Goal: Contribute content: Contribute content

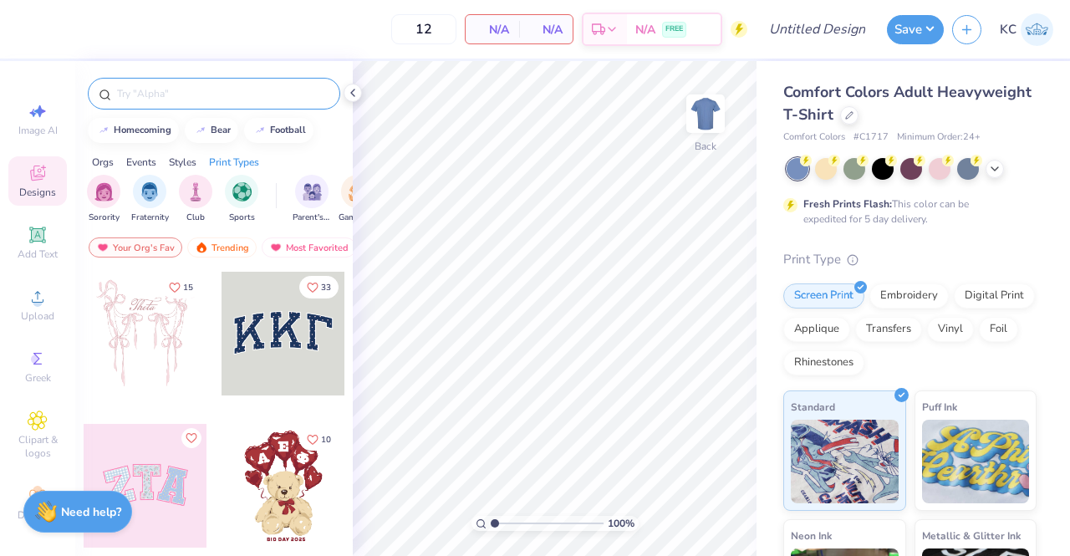
click at [237, 103] on div at bounding box center [214, 94] width 253 height 32
click at [177, 89] on input "text" at bounding box center [222, 93] width 214 height 17
type input "delta zeta"
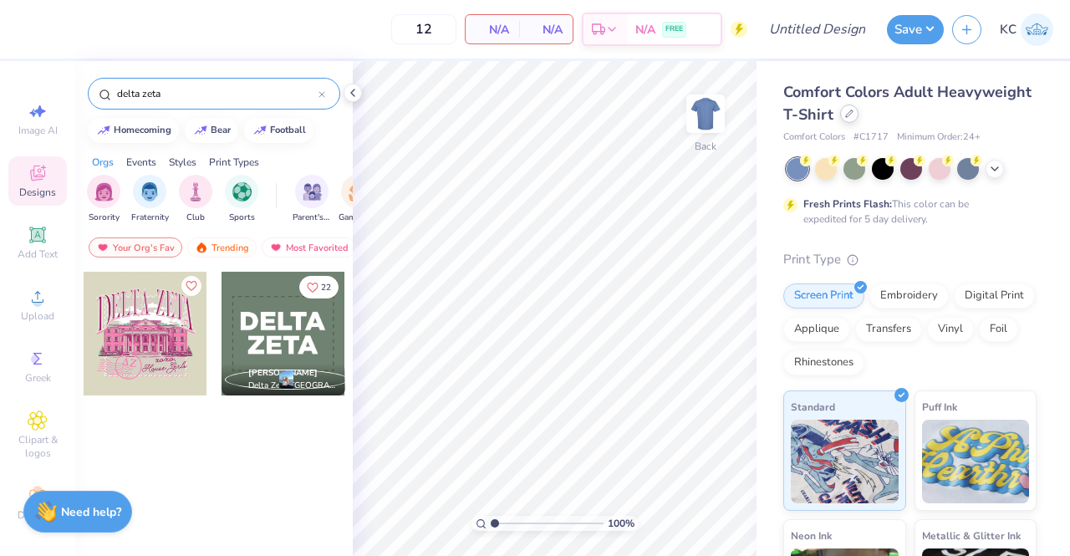
click at [859, 118] on div at bounding box center [849, 114] width 18 height 18
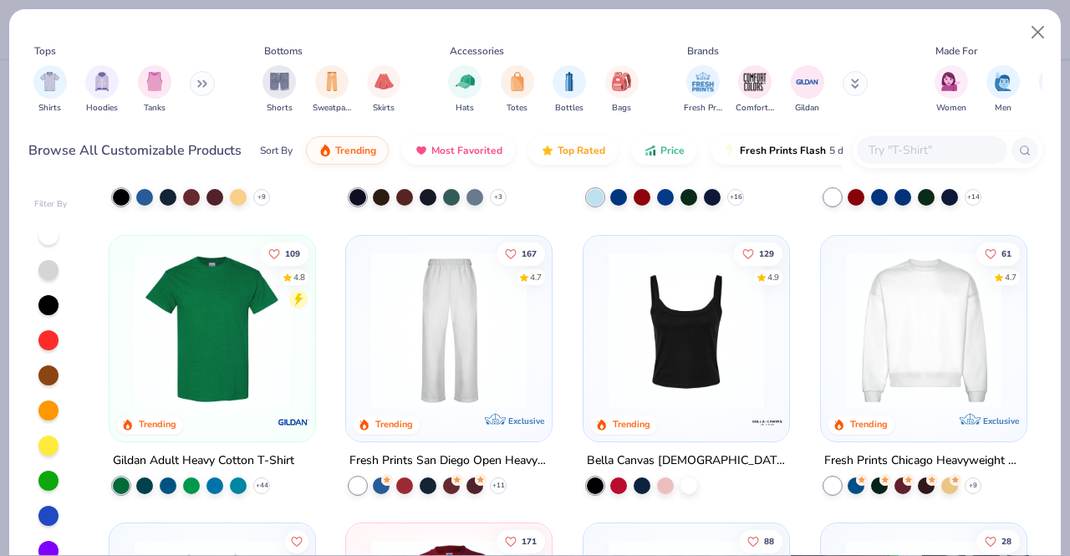
scroll to position [534, 0]
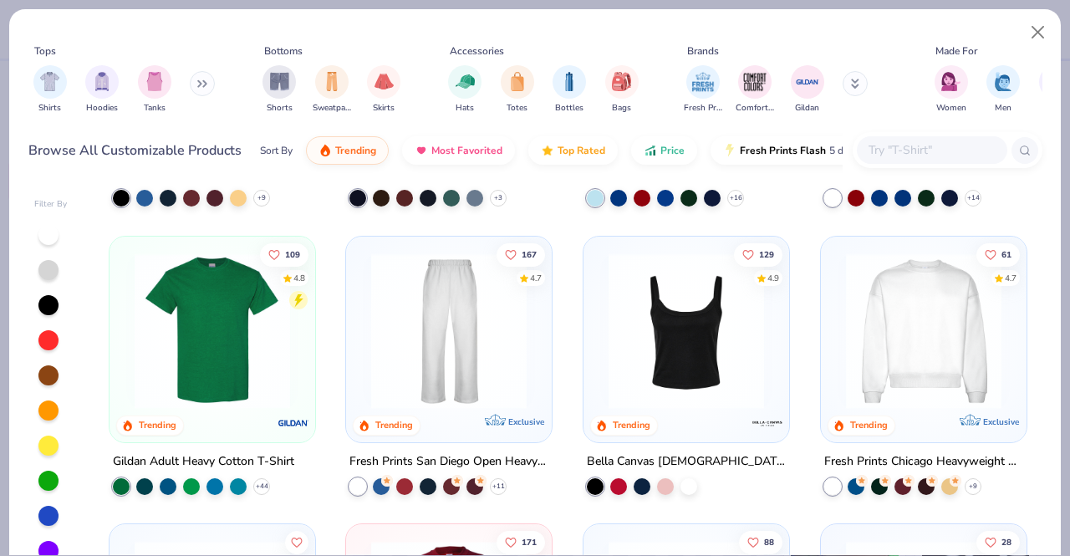
click at [928, 294] on img at bounding box center [924, 331] width 172 height 156
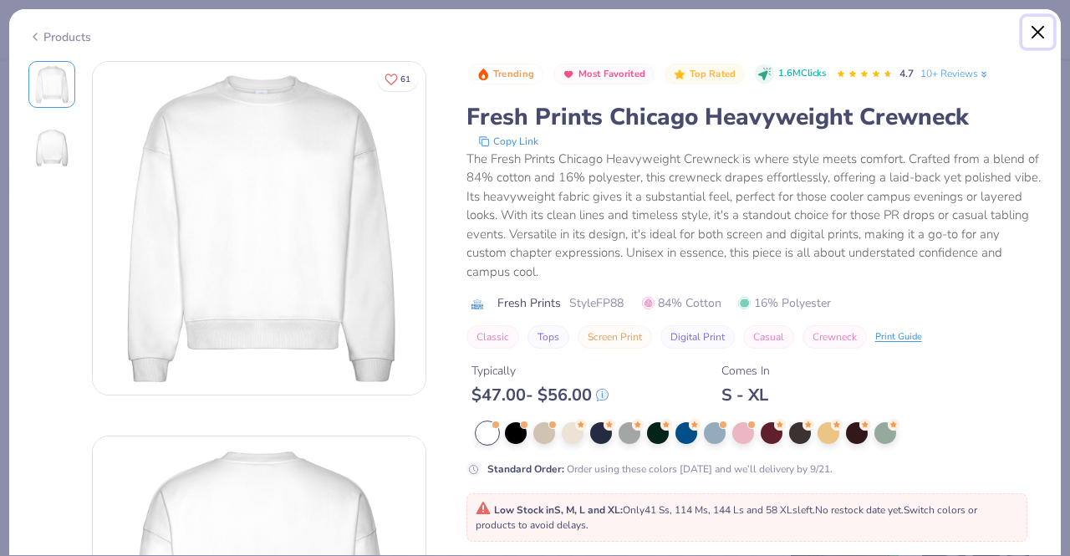
click at [1039, 32] on button "Close" at bounding box center [1039, 33] width 32 height 32
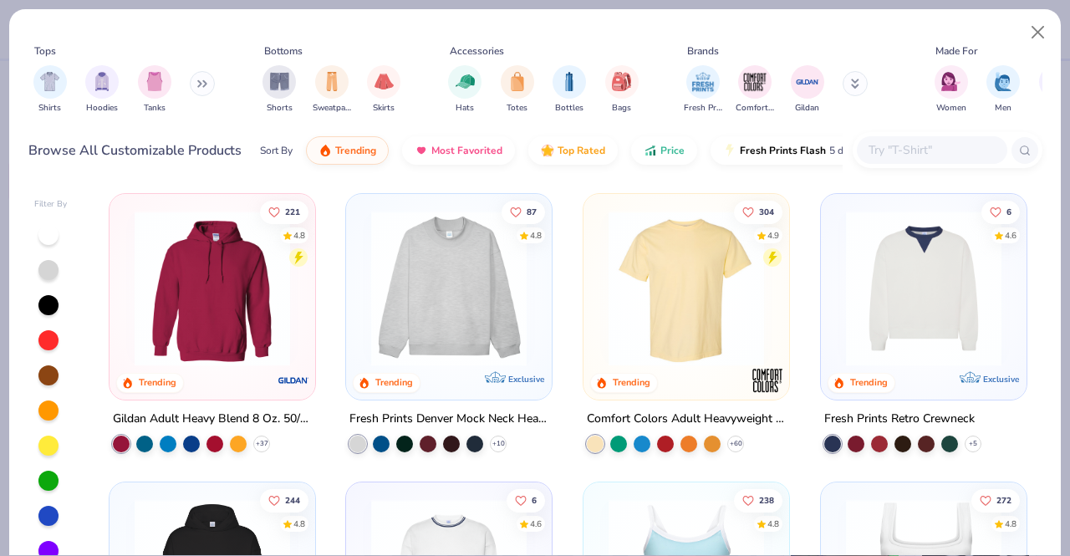
click at [434, 322] on img at bounding box center [449, 289] width 172 height 156
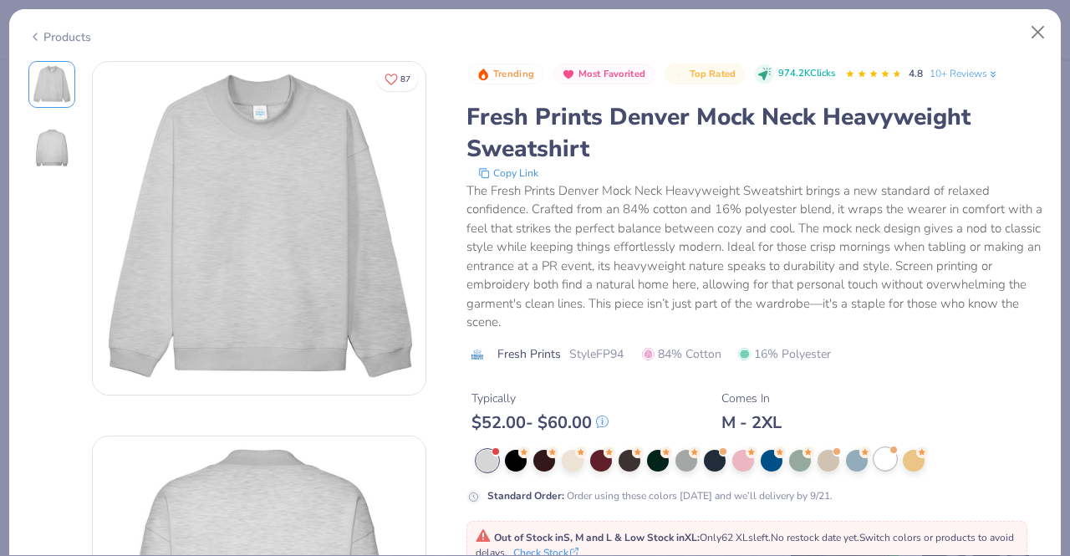
click at [880, 454] on div at bounding box center [886, 459] width 22 height 22
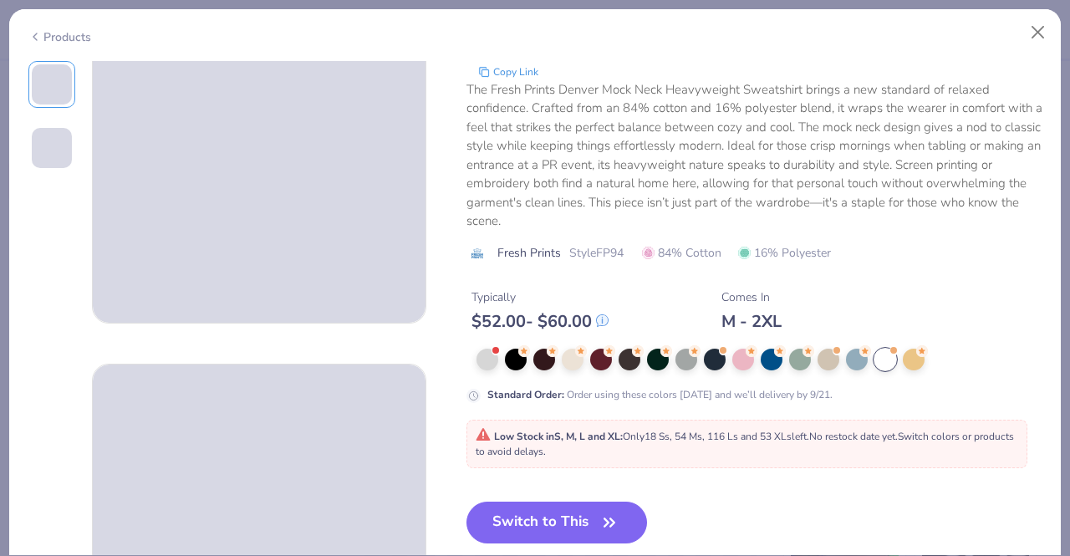
scroll to position [100, 0]
click at [1035, 32] on button "Close" at bounding box center [1039, 33] width 32 height 32
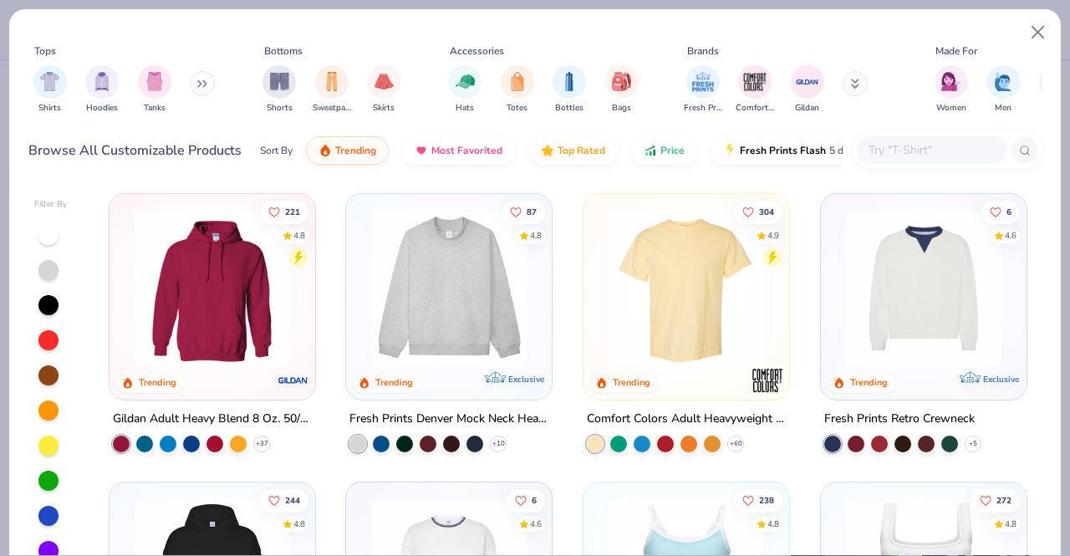
click at [438, 352] on img at bounding box center [449, 289] width 172 height 156
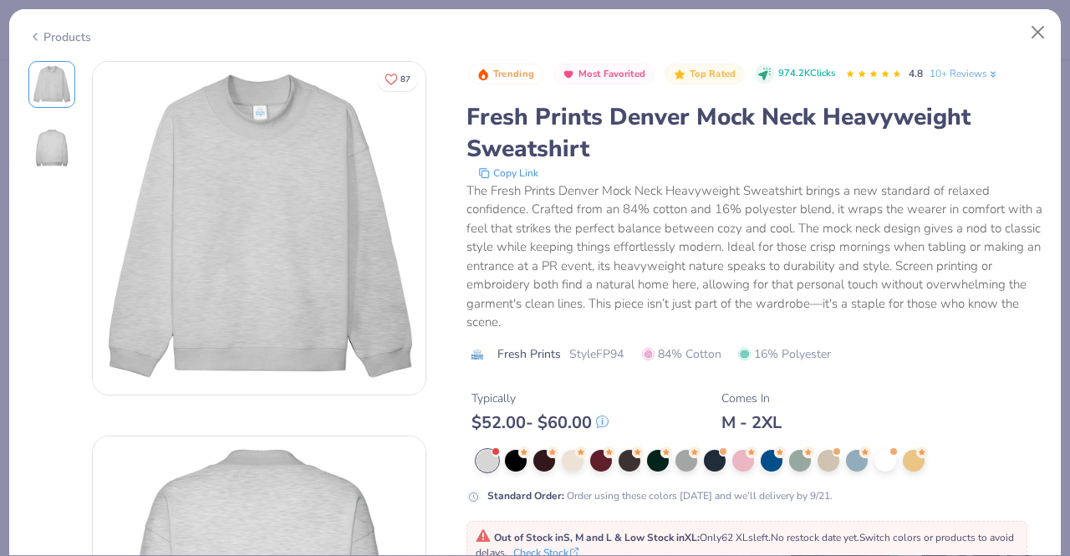
scroll to position [188, 0]
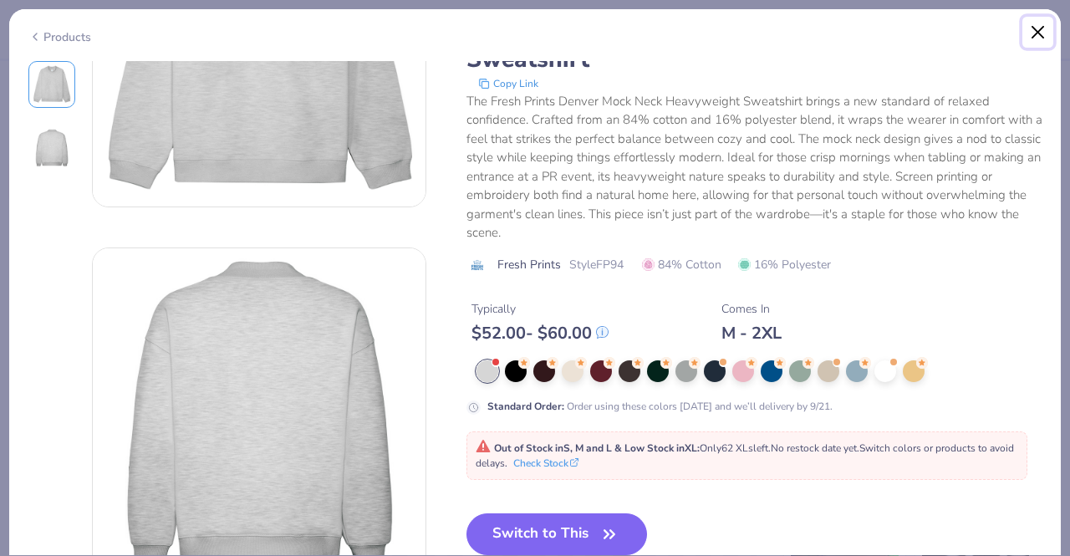
click at [1038, 32] on button "Close" at bounding box center [1039, 33] width 32 height 32
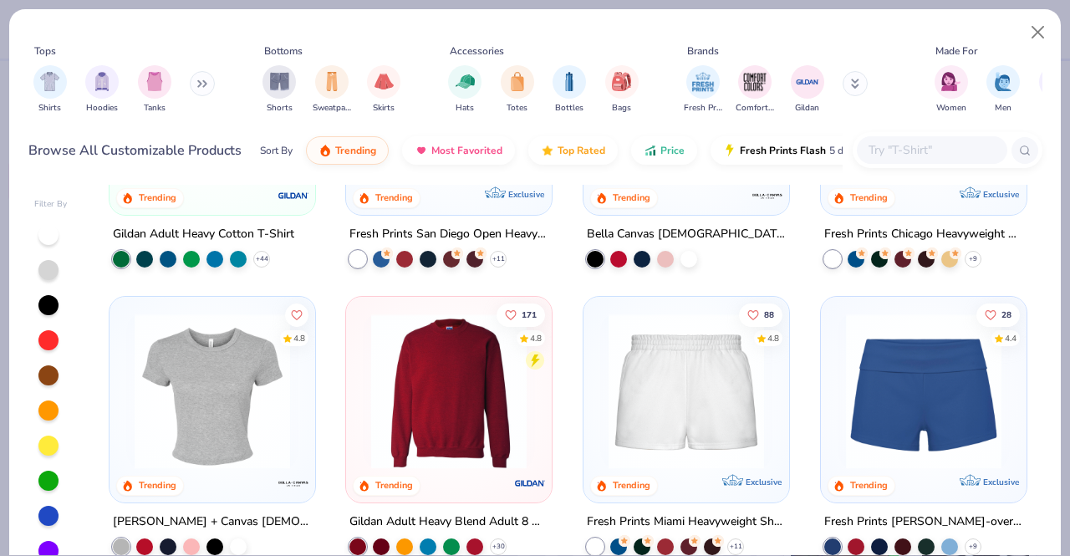
scroll to position [779, 0]
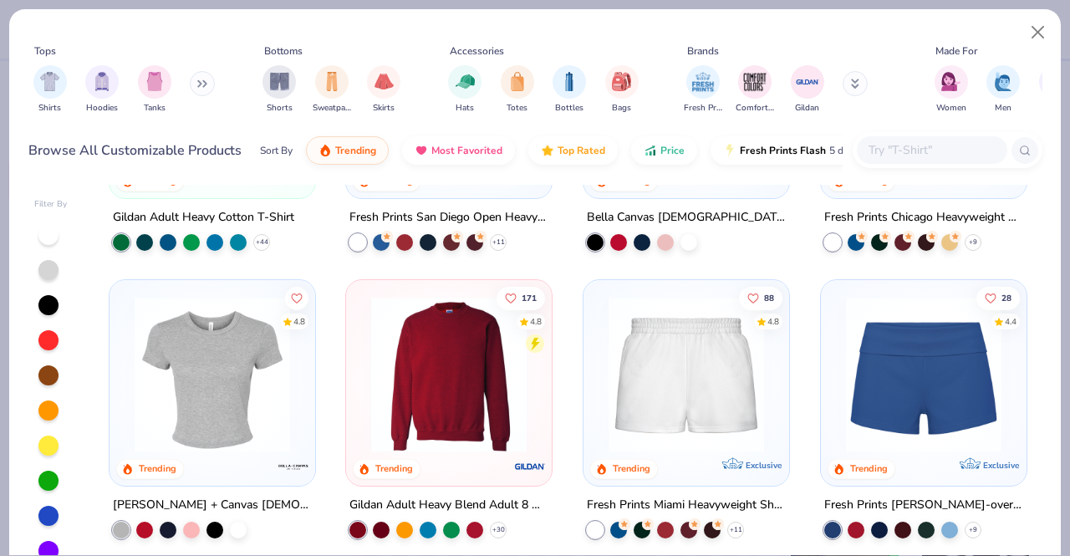
click at [460, 394] on img at bounding box center [449, 375] width 172 height 156
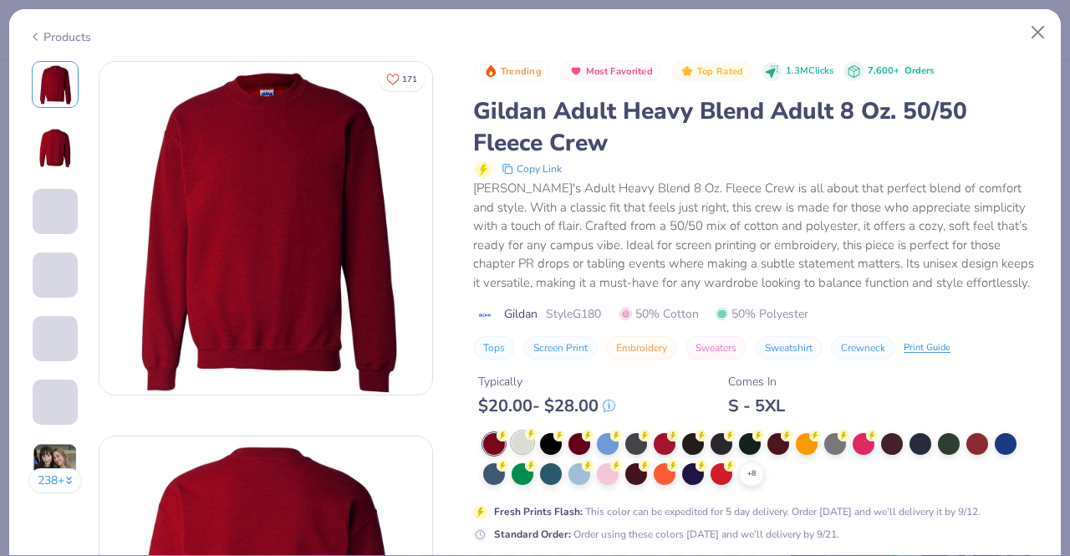
click at [527, 446] on div at bounding box center [523, 442] width 22 height 22
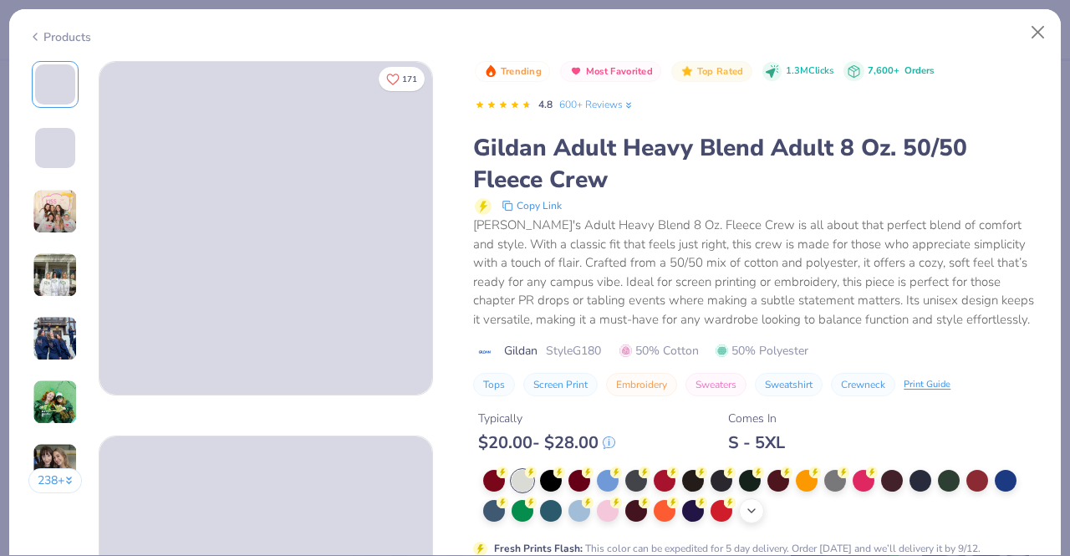
click at [745, 508] on icon at bounding box center [751, 510] width 13 height 13
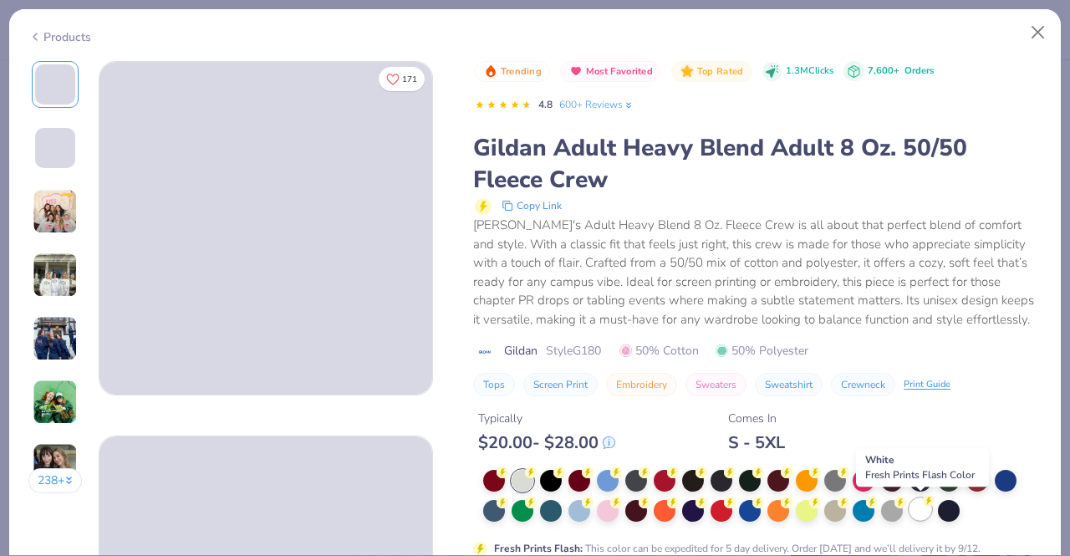
click at [922, 506] on div at bounding box center [921, 509] width 22 height 22
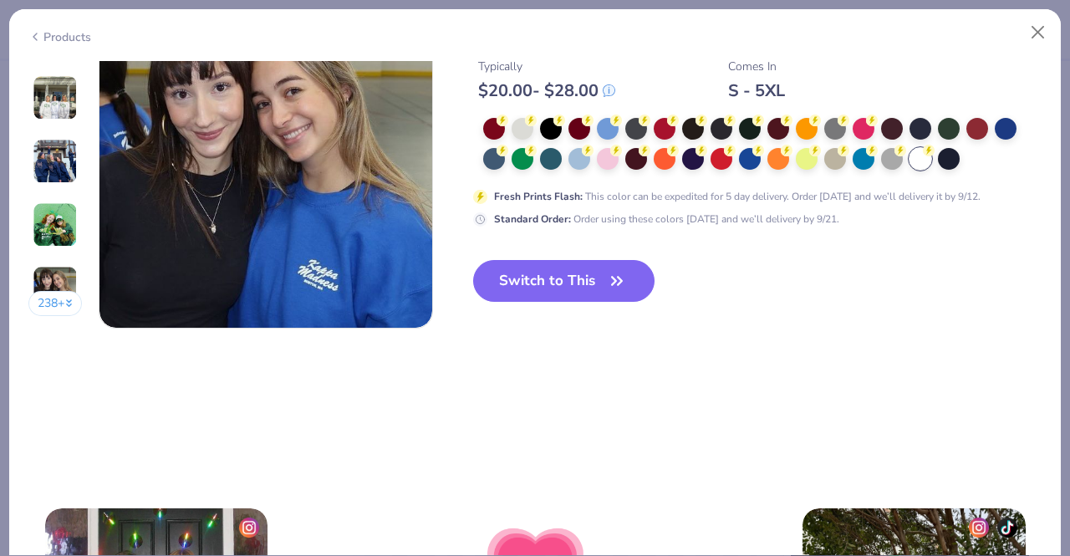
scroll to position [2316, 0]
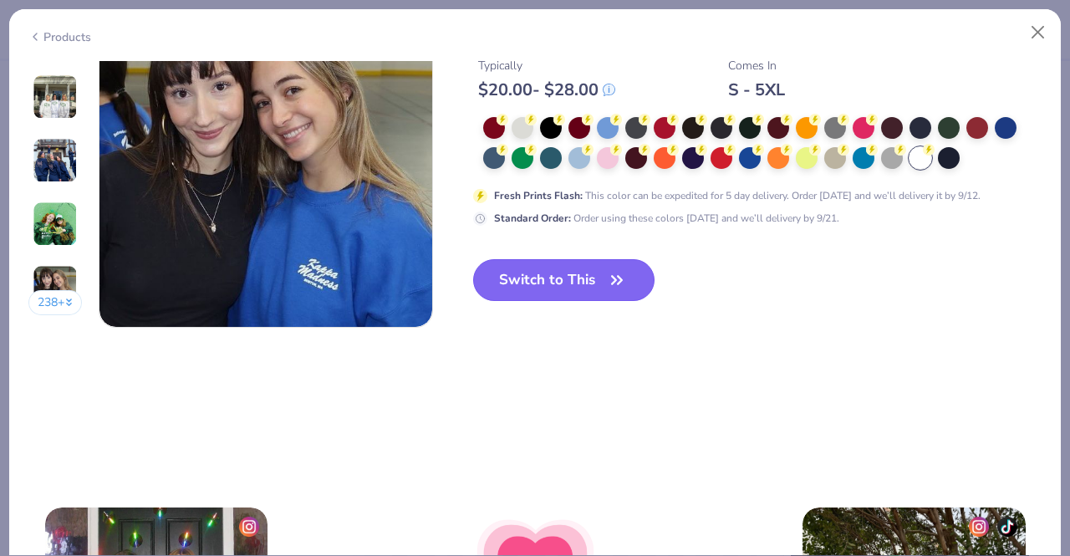
click at [567, 288] on button "Switch to This" at bounding box center [563, 280] width 181 height 42
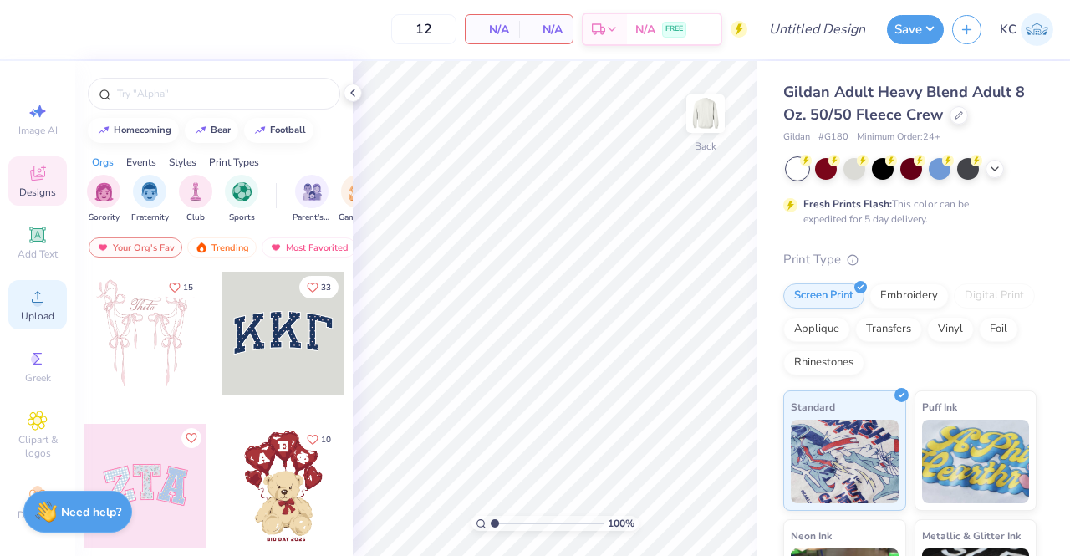
click at [28, 295] on icon at bounding box center [38, 297] width 20 height 20
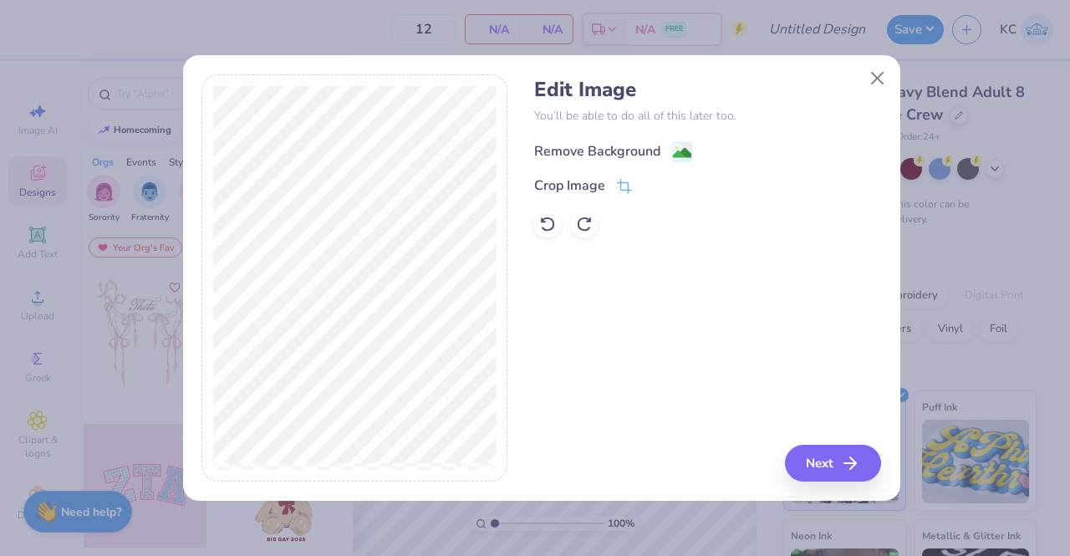
click at [617, 151] on div "Remove Background" at bounding box center [597, 151] width 126 height 20
click at [638, 149] on div "Remove Background Crop Image" at bounding box center [707, 189] width 347 height 98
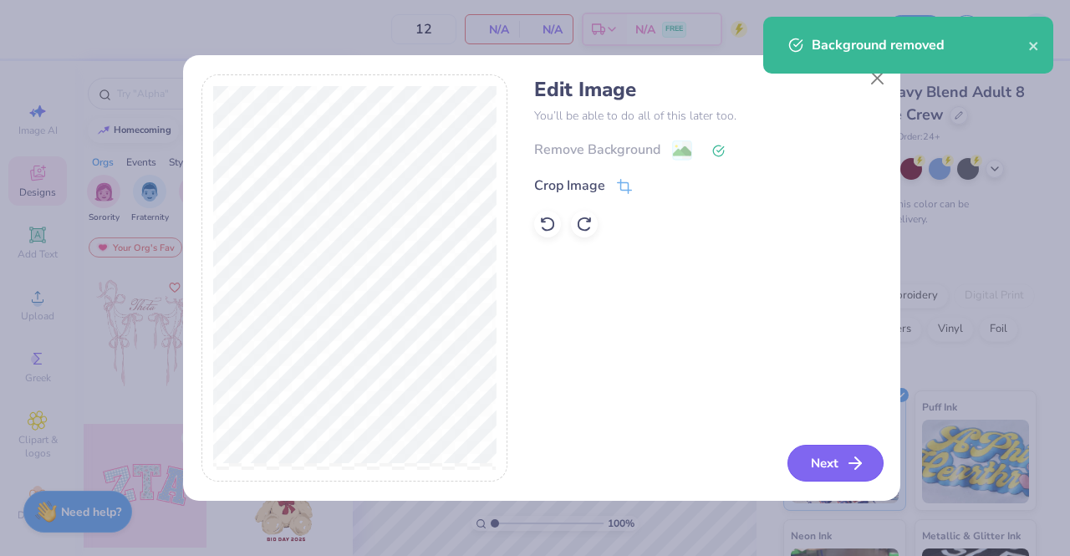
click at [848, 466] on icon "button" at bounding box center [855, 463] width 20 height 20
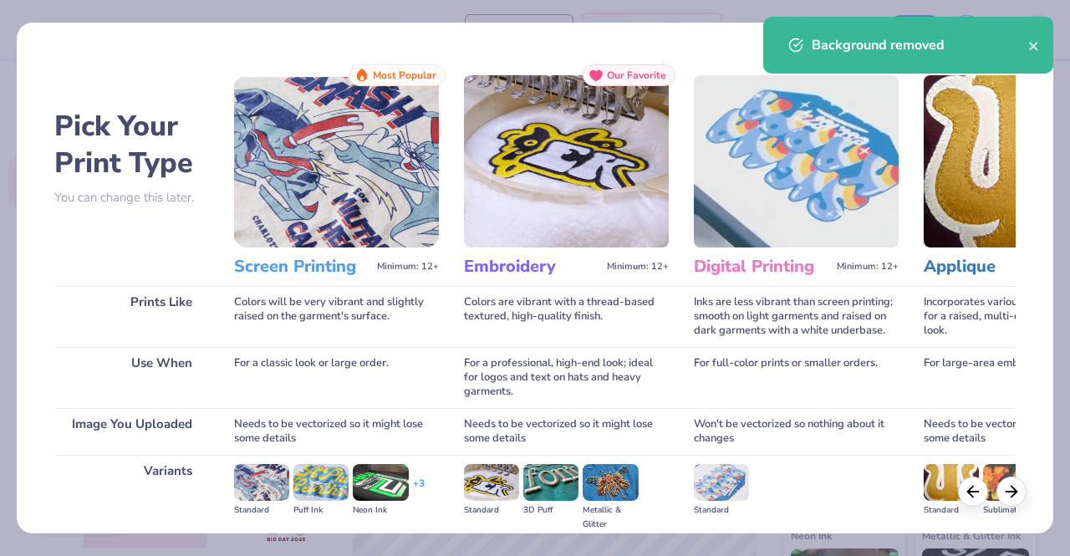
scroll to position [193, 0]
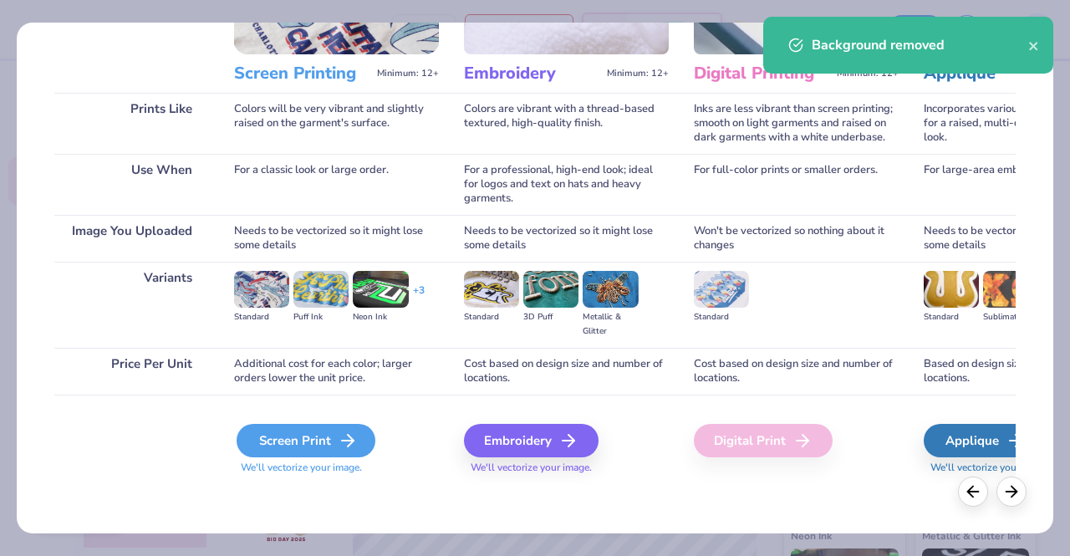
click at [329, 434] on div "Screen Print" at bounding box center [306, 440] width 139 height 33
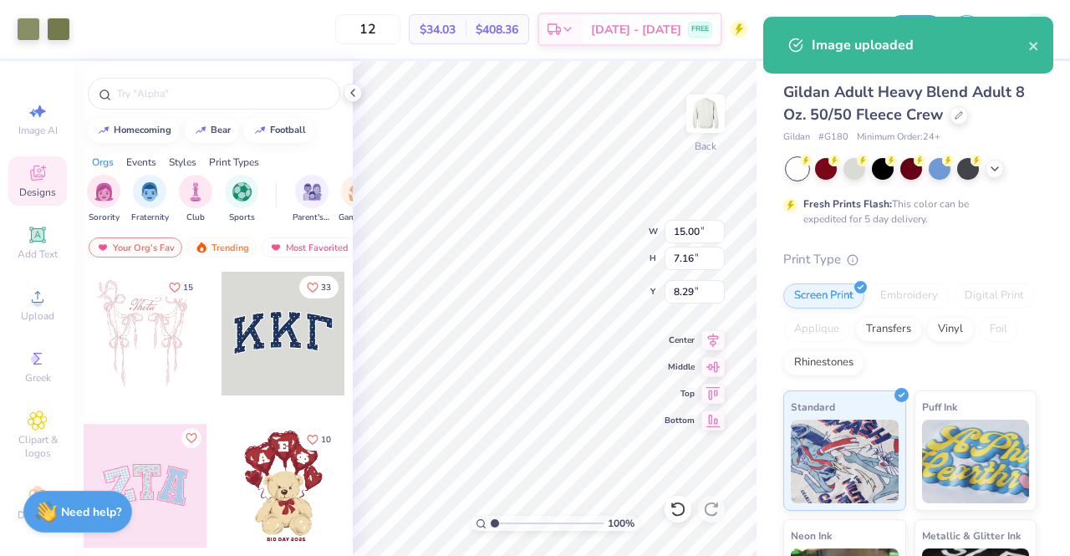
type input "3.00"
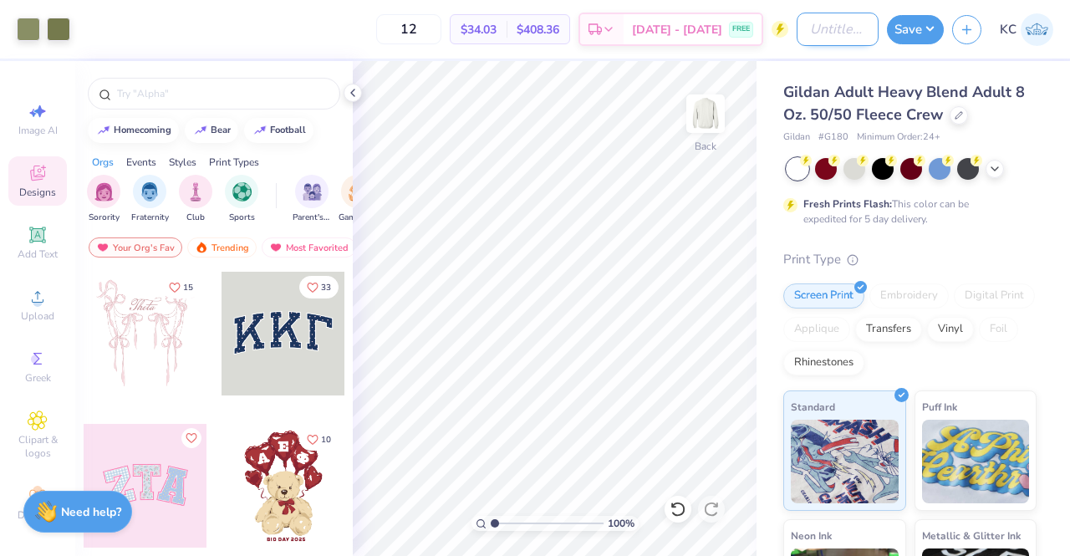
click at [827, 29] on input "Design Title" at bounding box center [838, 29] width 82 height 33
type input "A"
type input "d"
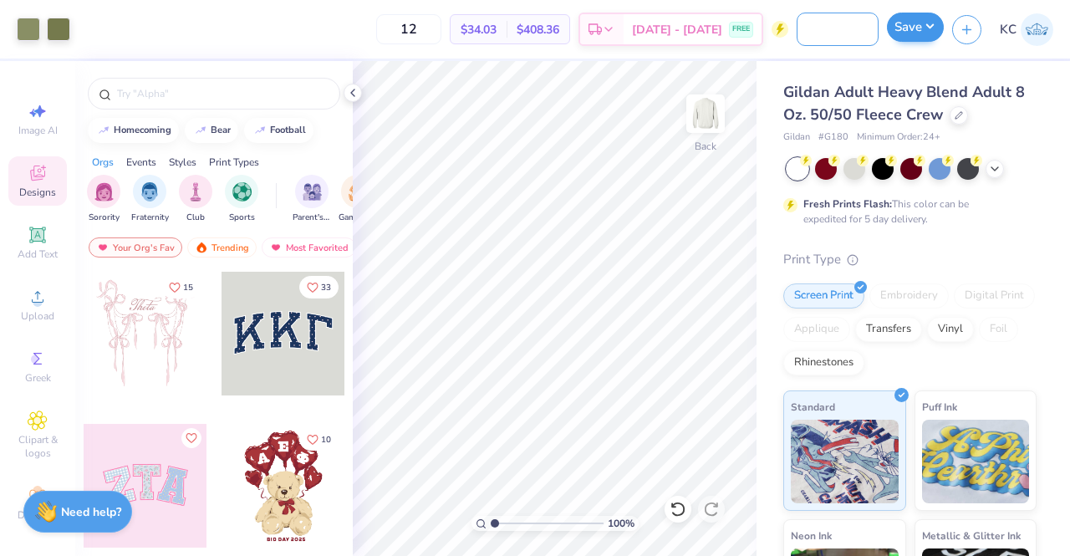
type input "Creck Neck daily drills dupe"
click at [933, 27] on button "Save" at bounding box center [915, 27] width 57 height 29
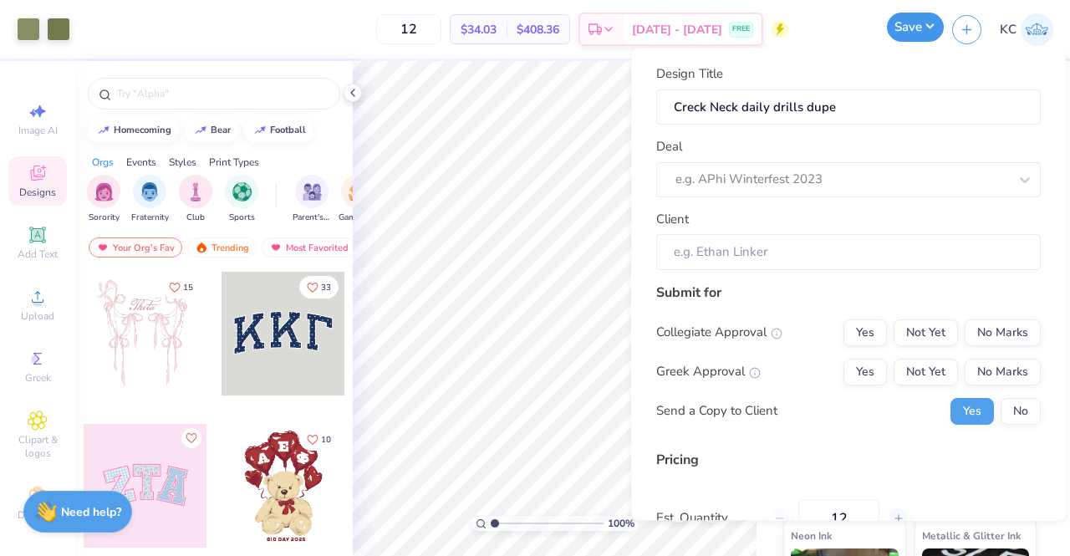
scroll to position [0, 0]
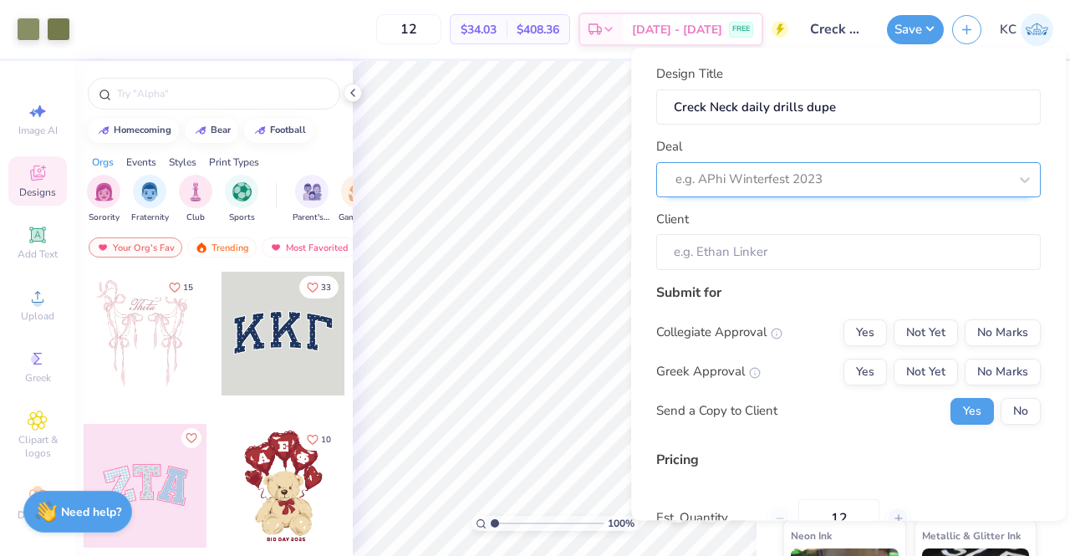
click at [781, 181] on div at bounding box center [842, 180] width 333 height 23
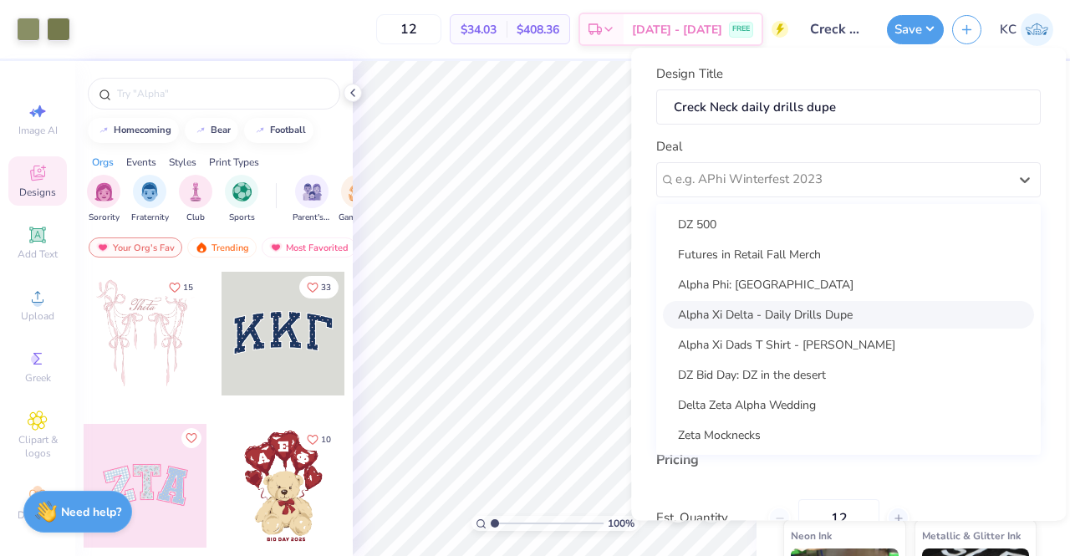
click at [811, 319] on div "Alpha Xi Delta - Daily Drills Dupe" at bounding box center [848, 315] width 371 height 28
type input "[PERSON_NAME]"
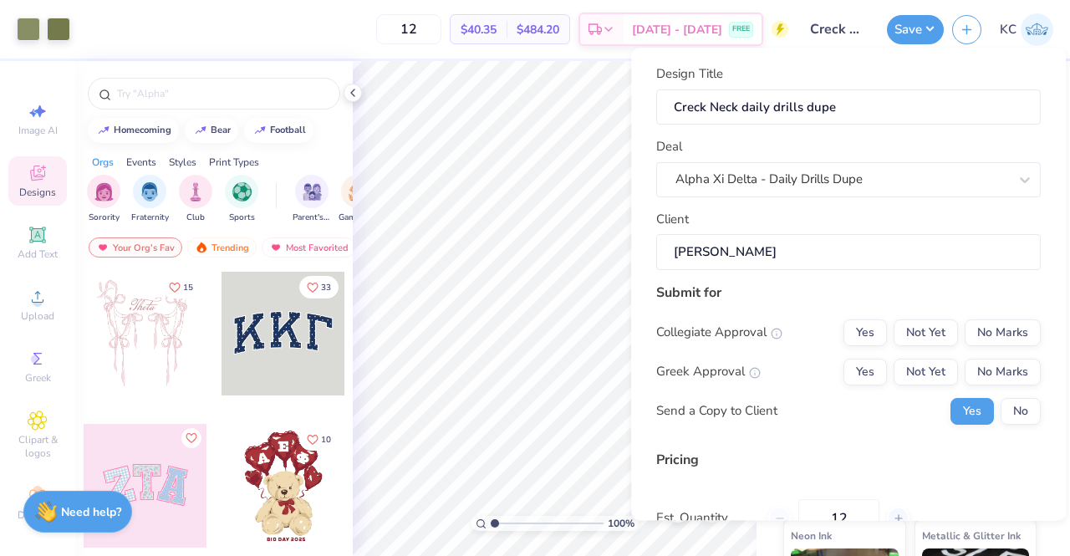
click at [808, 258] on input "[PERSON_NAME]" at bounding box center [848, 252] width 385 height 36
click at [983, 329] on button "No Marks" at bounding box center [1003, 332] width 76 height 27
click at [860, 375] on button "Yes" at bounding box center [865, 372] width 43 height 27
click at [1007, 411] on button "No" at bounding box center [1021, 411] width 40 height 27
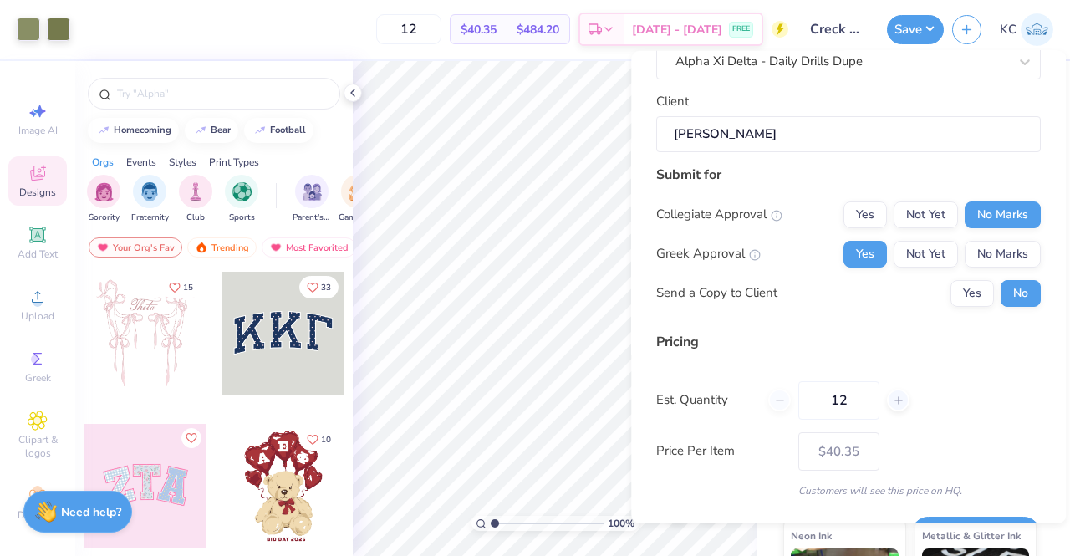
scroll to position [120, 0]
click at [960, 303] on button "Yes" at bounding box center [972, 293] width 43 height 27
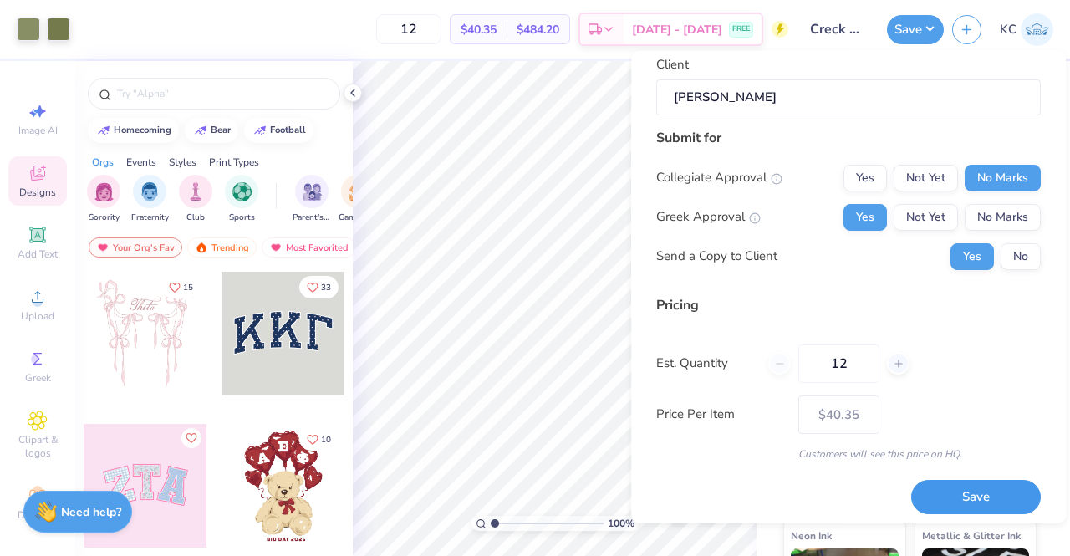
click at [970, 497] on button "Save" at bounding box center [976, 497] width 130 height 34
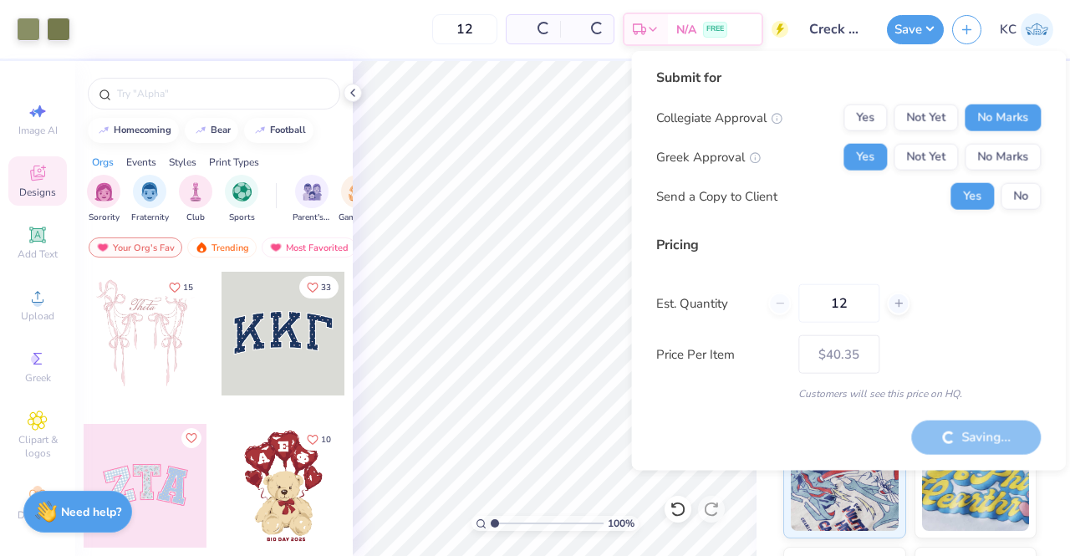
type input "– –"
